Goal: Information Seeking & Learning: Learn about a topic

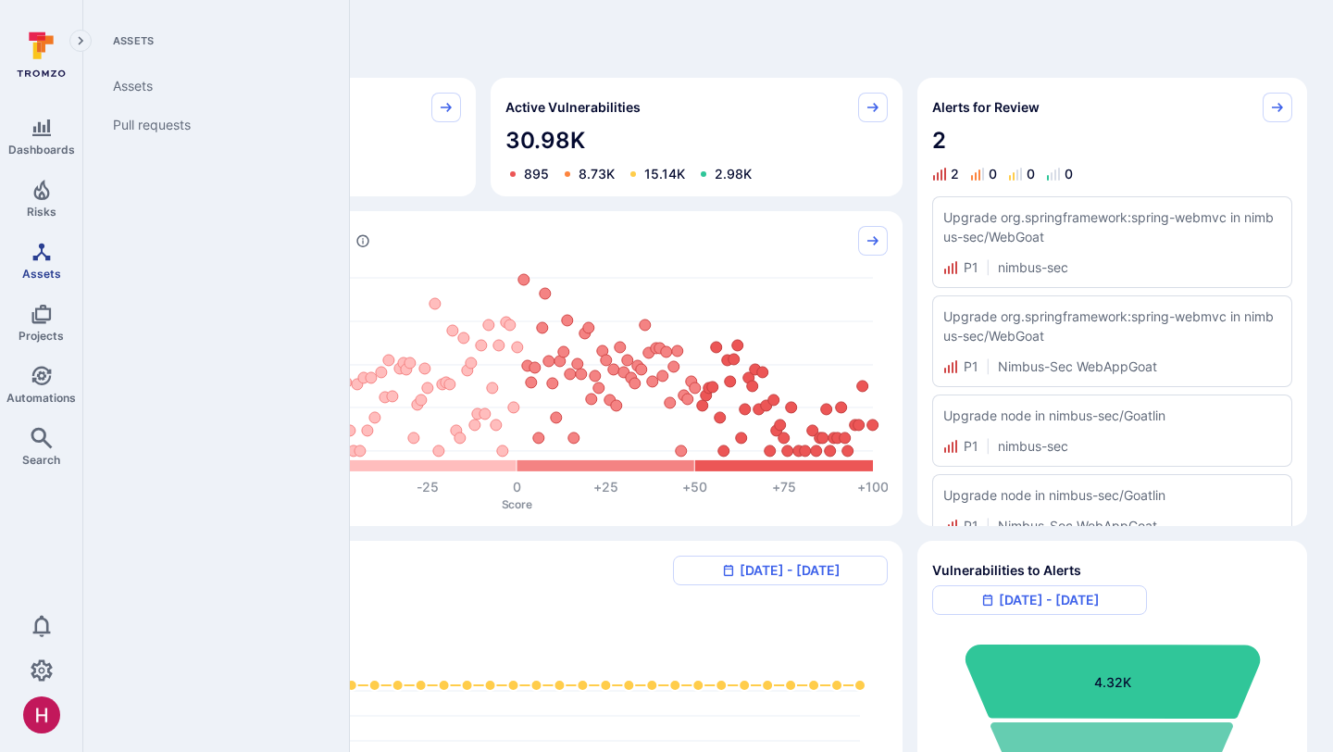
click at [52, 258] on icon "Assets" at bounding box center [42, 252] width 22 height 22
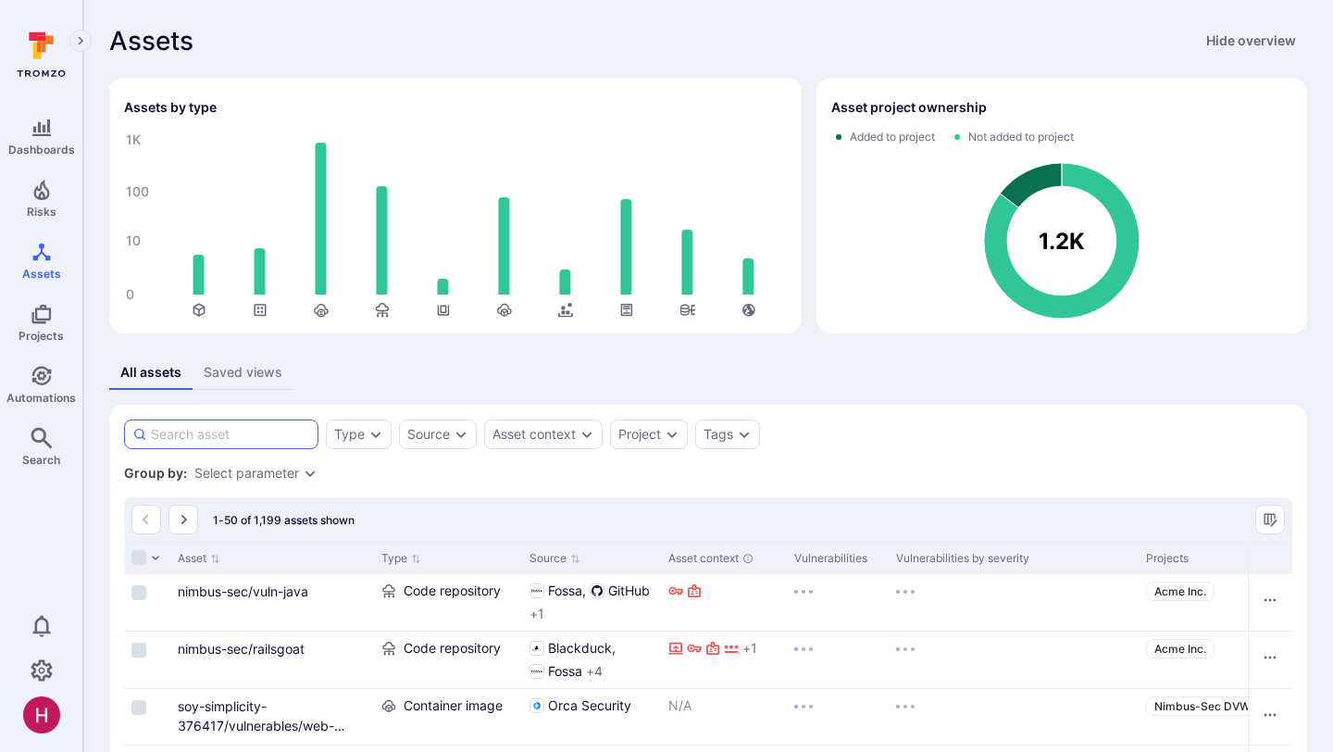
click at [267, 427] on input at bounding box center [230, 434] width 159 height 19
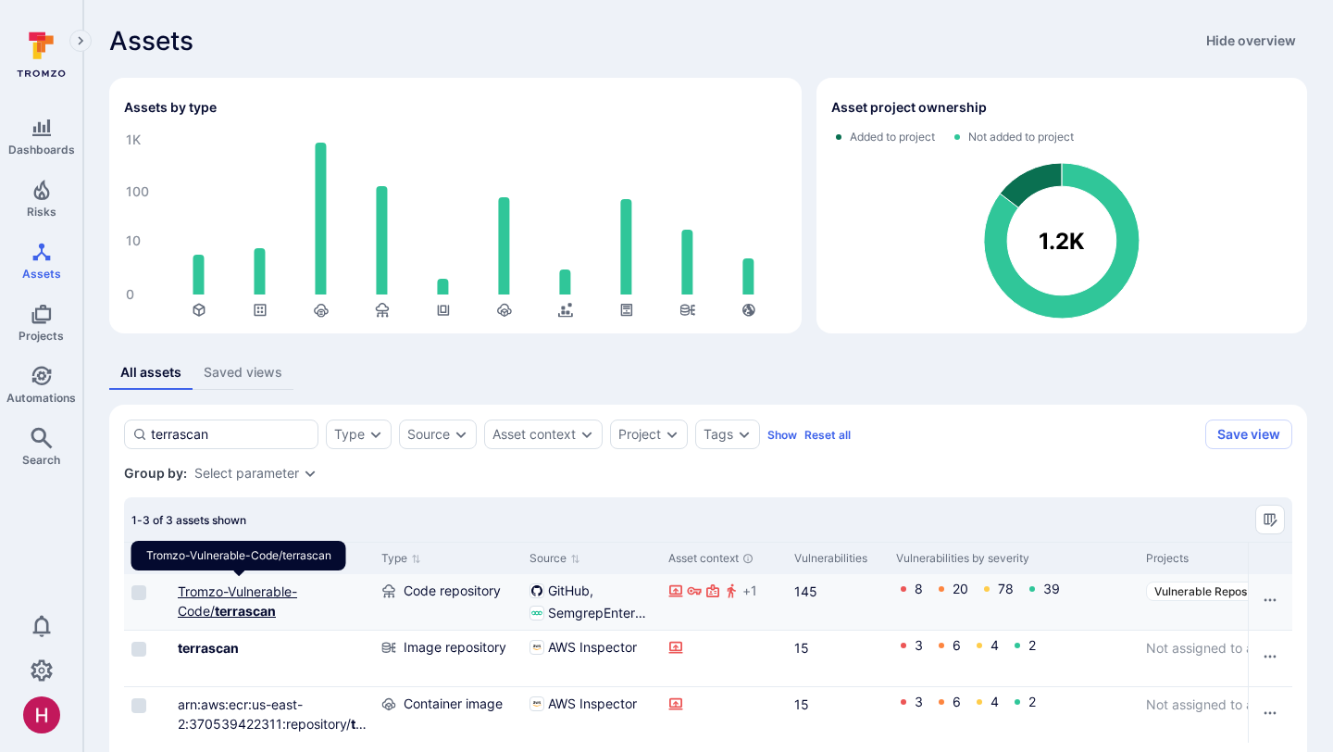
type input "terrascan"
click at [248, 614] on b "terrascan" at bounding box center [245, 611] width 61 height 16
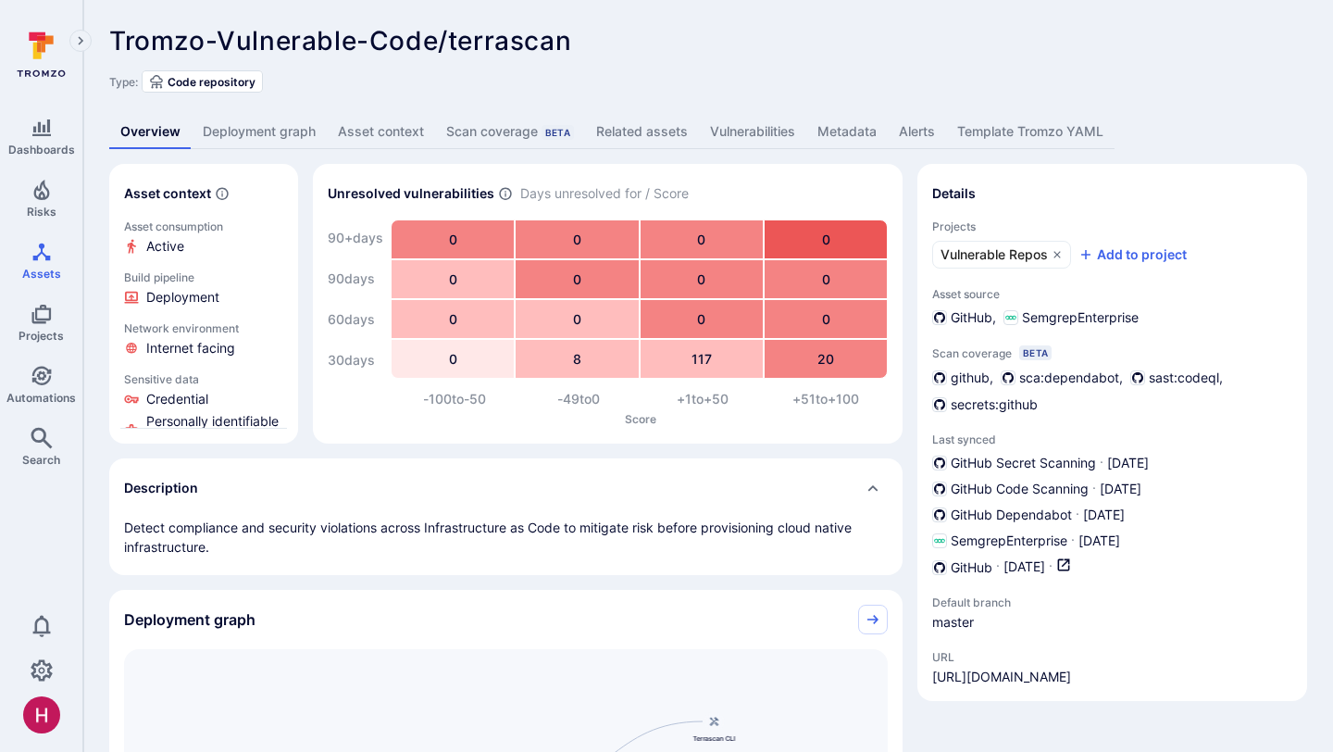
click at [731, 127] on link "Vulnerabilities" at bounding box center [752, 132] width 107 height 34
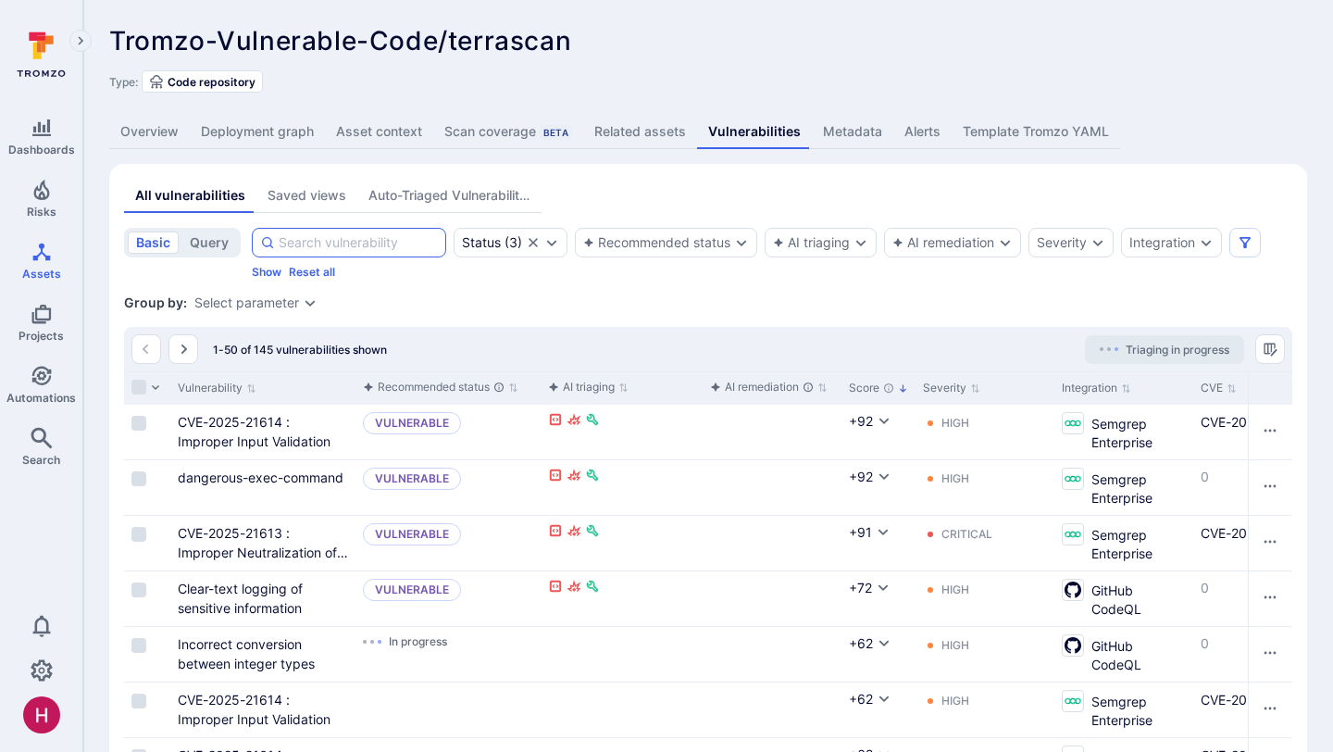
click at [375, 245] on input at bounding box center [358, 242] width 159 height 19
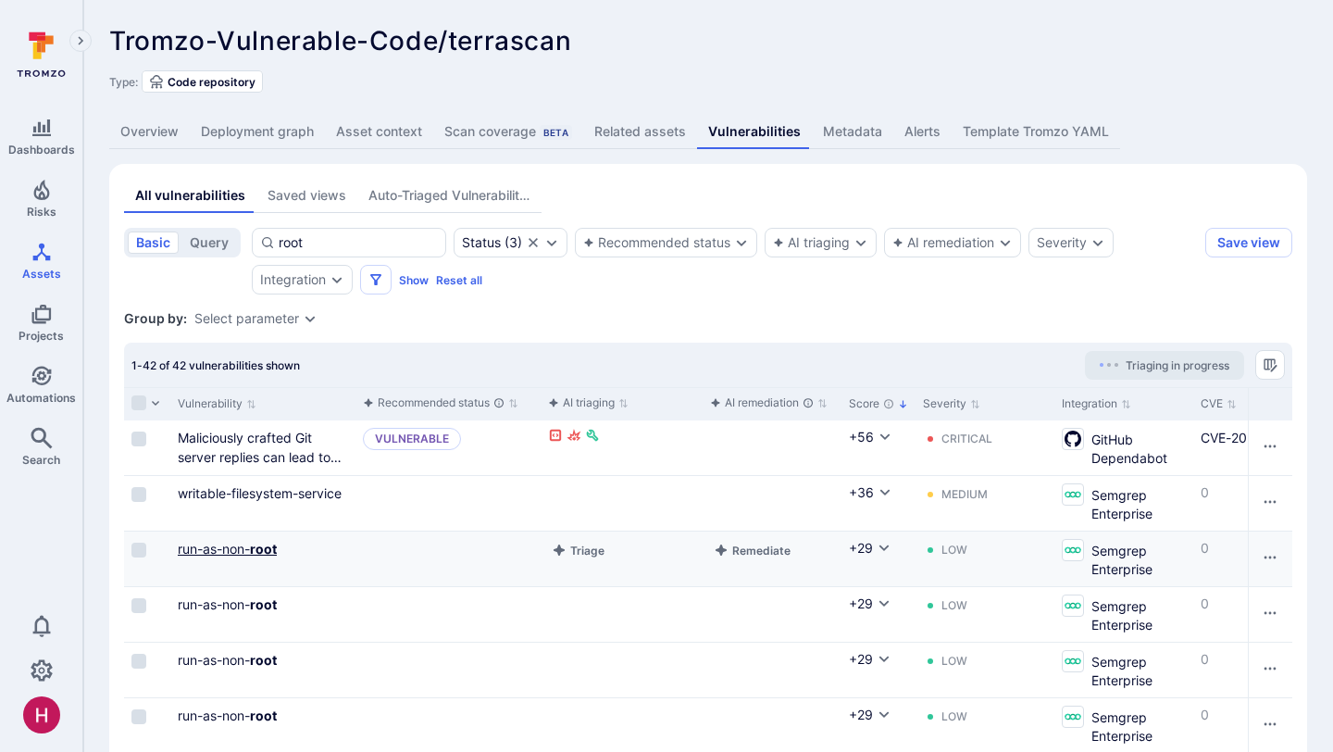
type input "root"
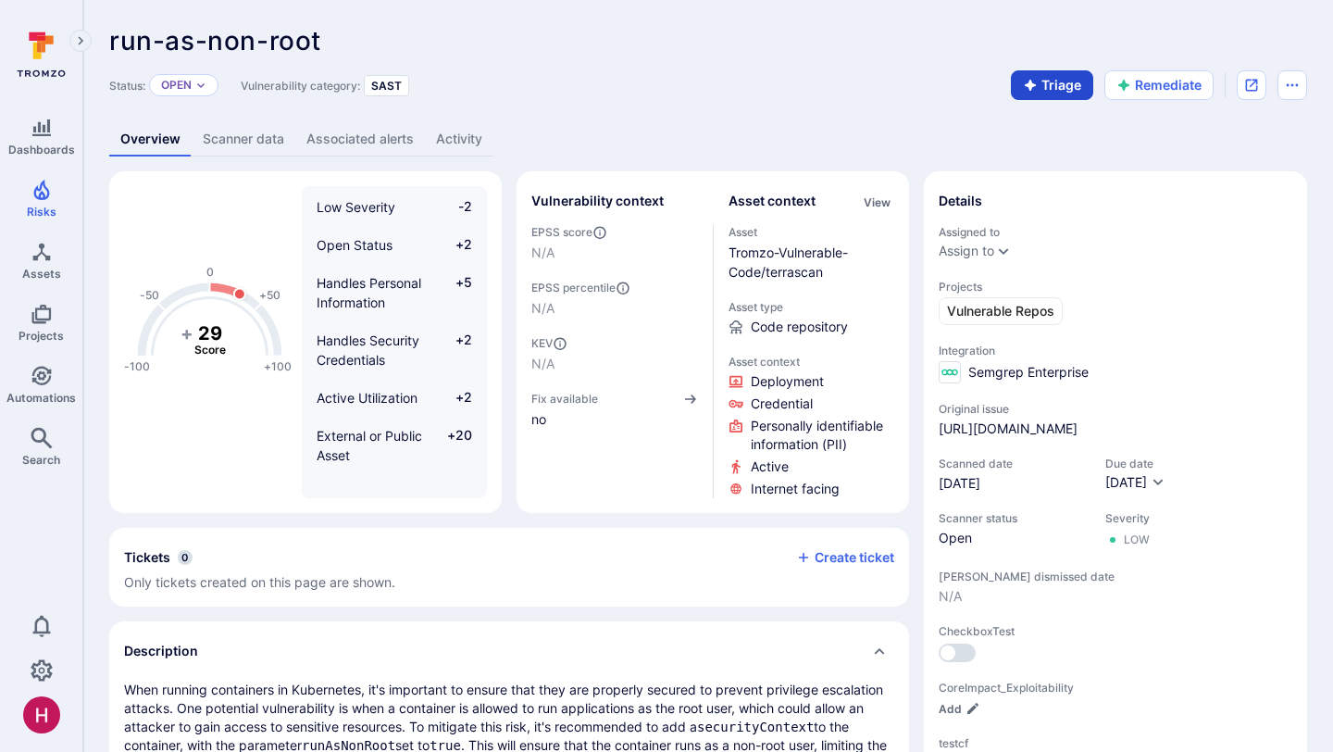
click at [1039, 87] on button "Triage" at bounding box center [1052, 85] width 82 height 30
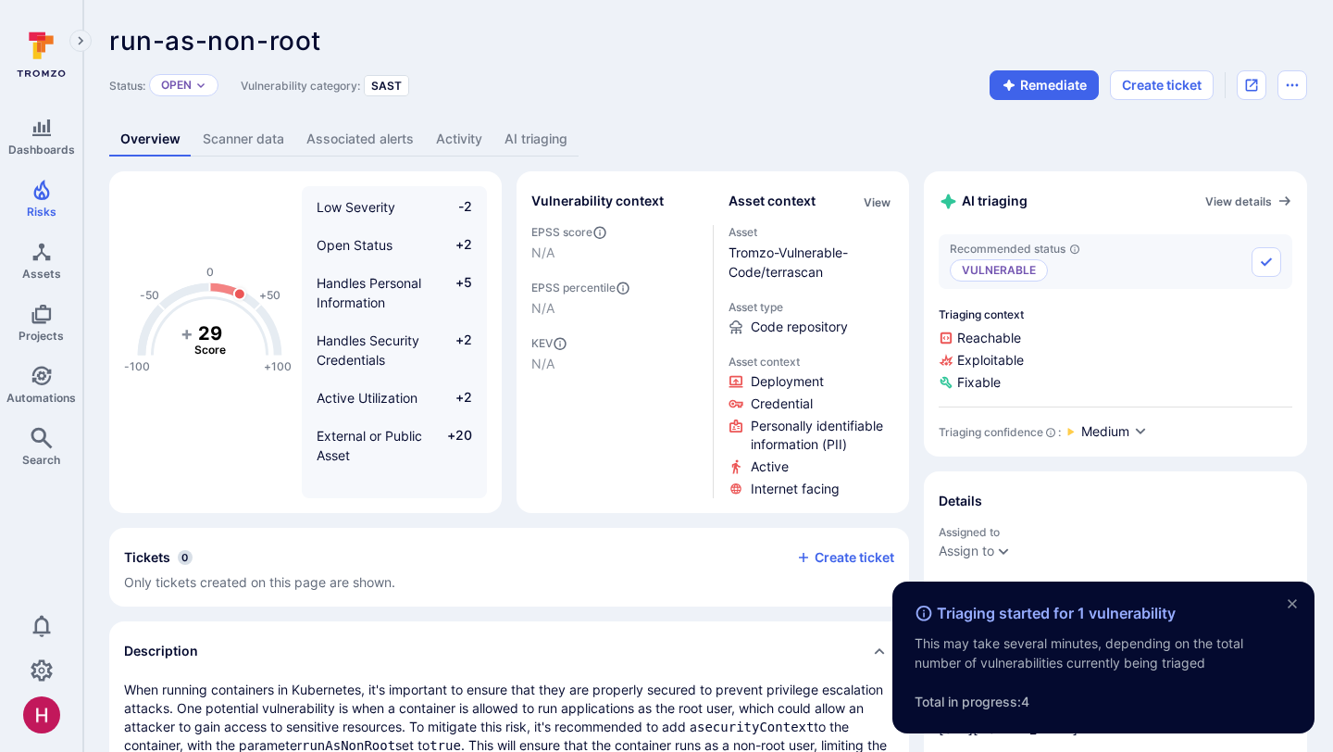
click at [600, 69] on header "run-as-non-root ... Show more Status: Open Vulnerability category: SAST Remedia…" at bounding box center [708, 63] width 1198 height 74
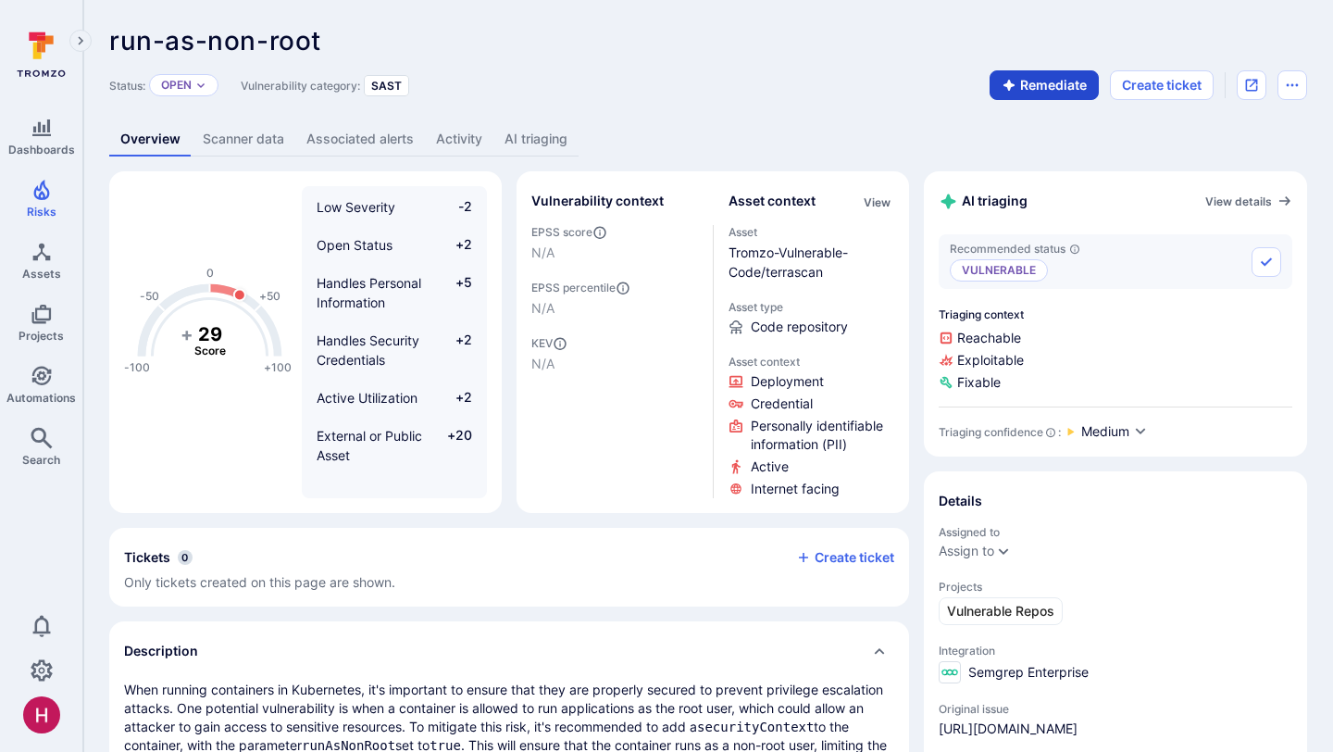
click at [1028, 78] on button "Remediate" at bounding box center [1043, 85] width 109 height 30
click at [555, 139] on link "AI triaging" at bounding box center [535, 139] width 85 height 34
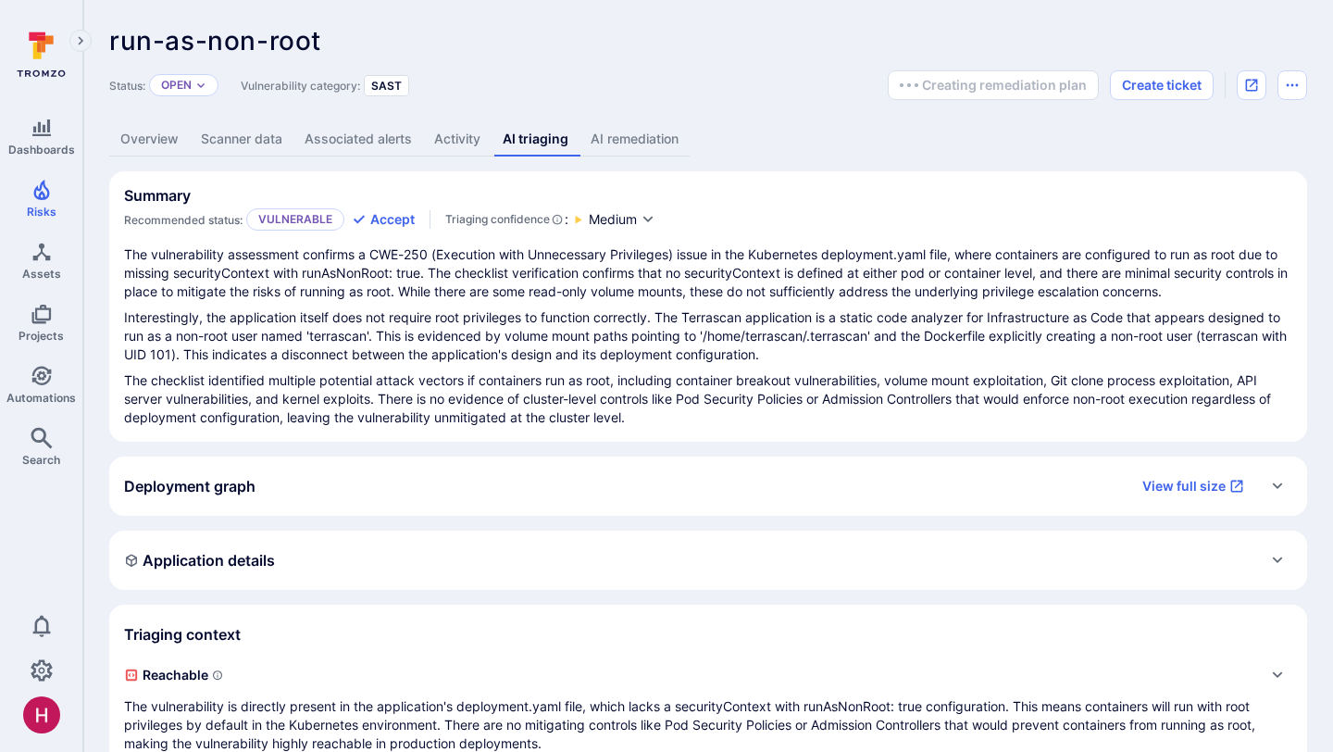
click at [630, 138] on link "AI remediation" at bounding box center [634, 139] width 110 height 34
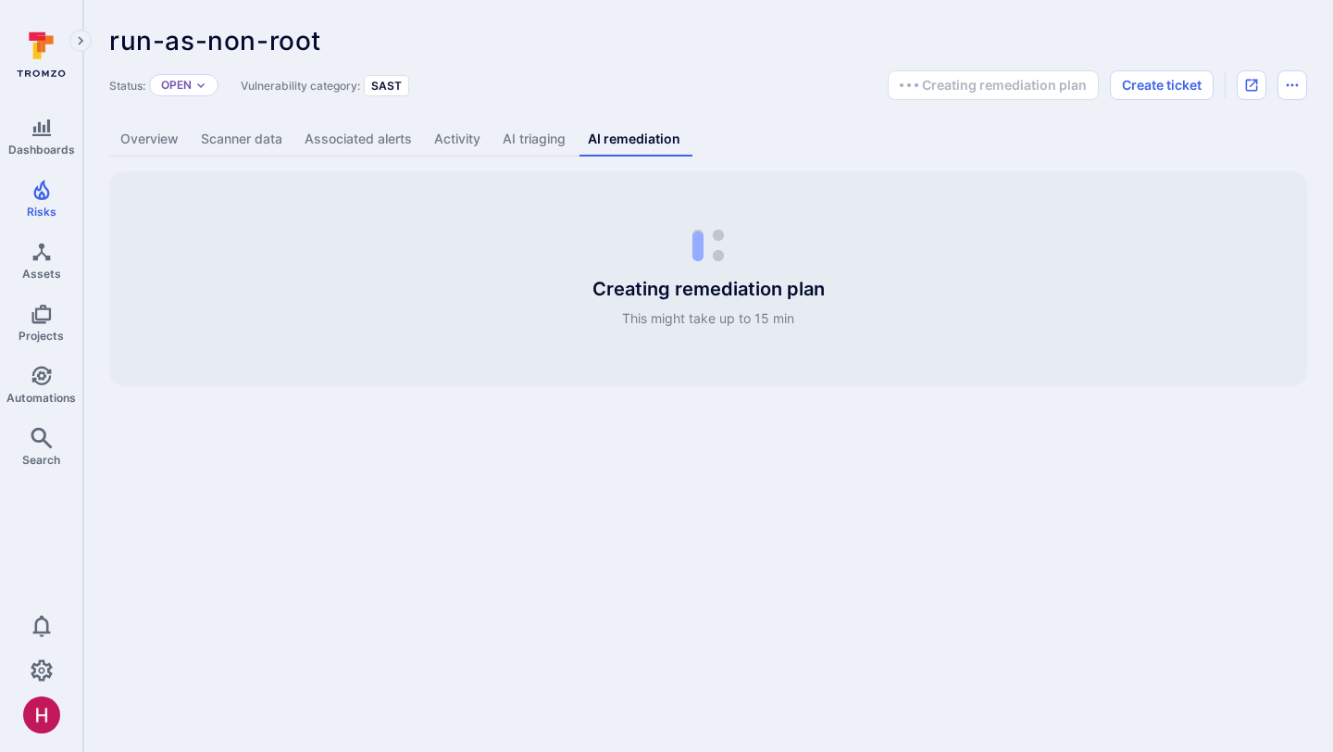
click at [544, 139] on link "AI triaging" at bounding box center [533, 139] width 85 height 34
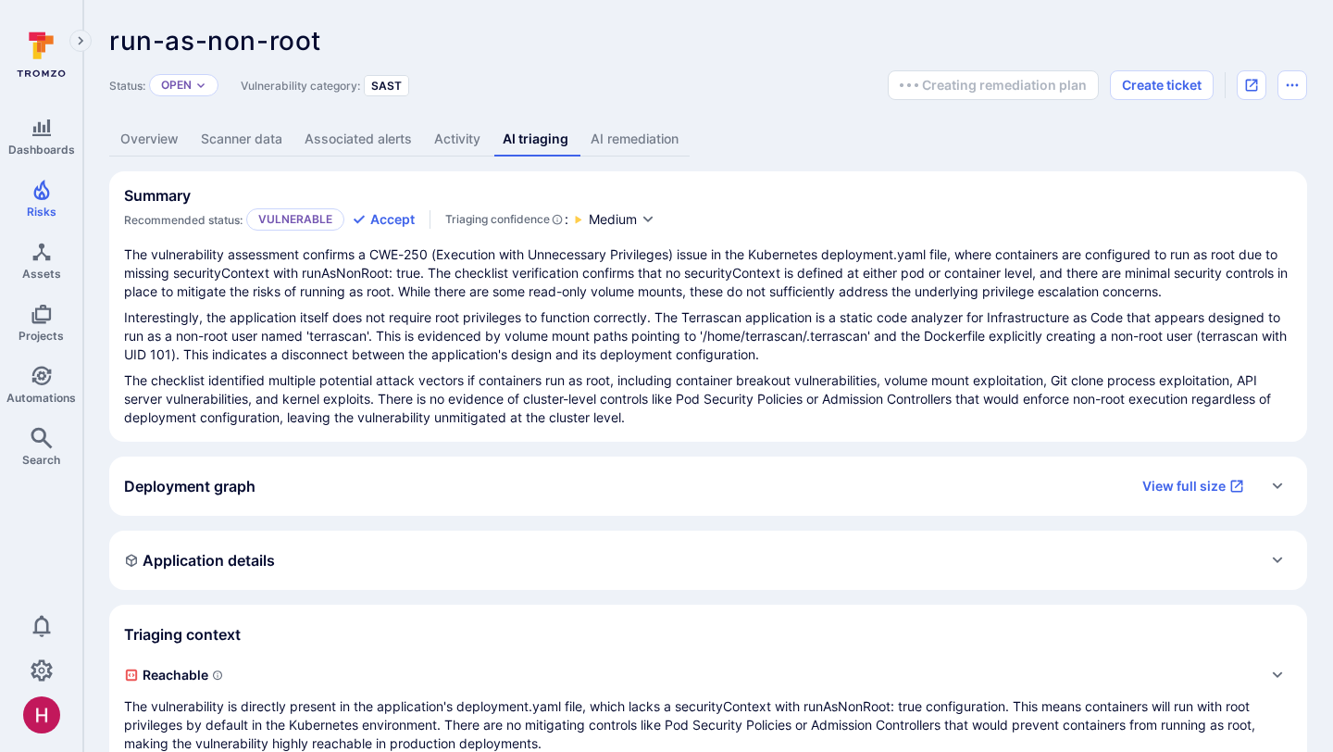
click at [755, 53] on div "run-as-non-root ... Show more" at bounding box center [575, 41] width 933 height 30
click at [617, 146] on link "AI remediation" at bounding box center [634, 139] width 110 height 34
